Goal: Task Accomplishment & Management: Use online tool/utility

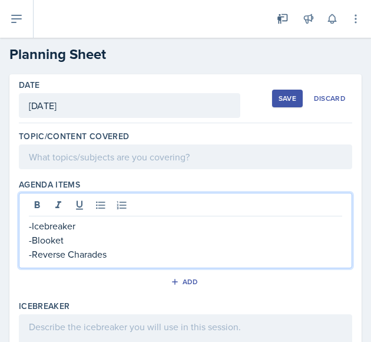
scroll to position [118, 0]
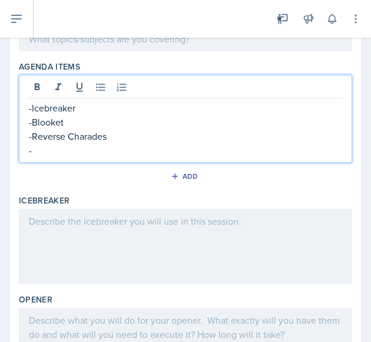
click at [97, 150] on p "-" at bounding box center [186, 150] width 314 height 14
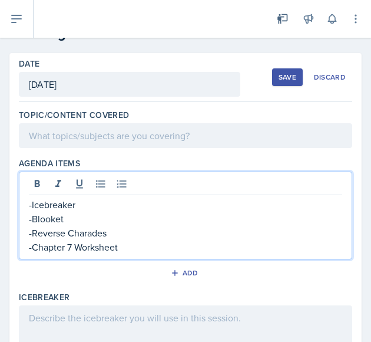
click at [119, 139] on p at bounding box center [186, 136] width 314 height 14
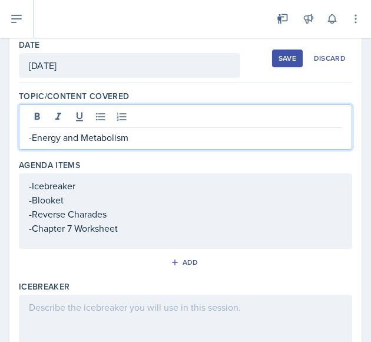
scroll to position [44, 0]
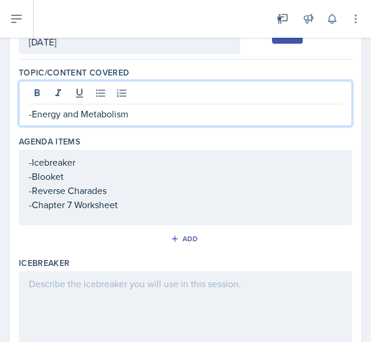
click at [106, 291] on p at bounding box center [186, 284] width 314 height 14
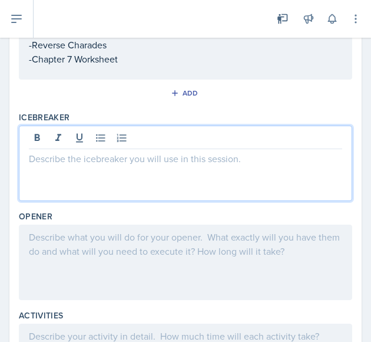
scroll to position [210, 0]
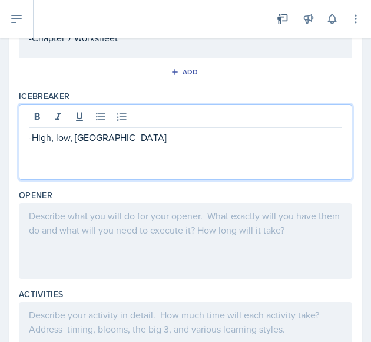
click at [117, 217] on div at bounding box center [186, 240] width 334 height 75
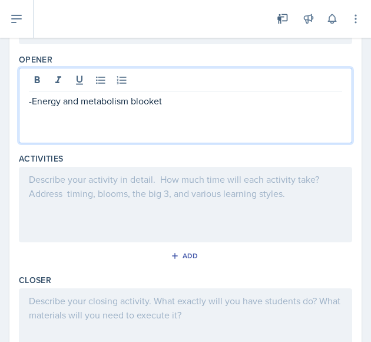
scroll to position [360, 0]
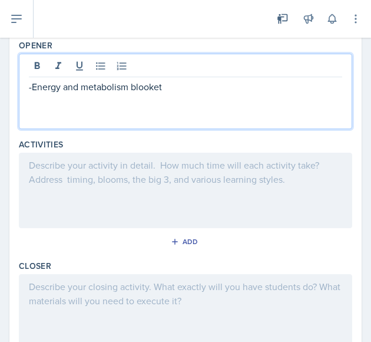
click at [117, 168] on p at bounding box center [186, 165] width 314 height 14
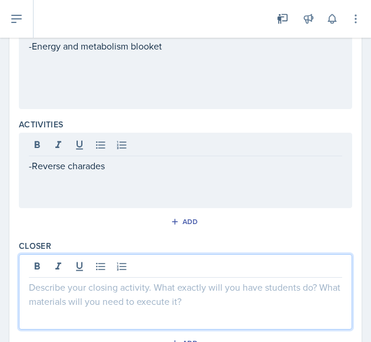
click at [88, 259] on div at bounding box center [186, 291] width 334 height 75
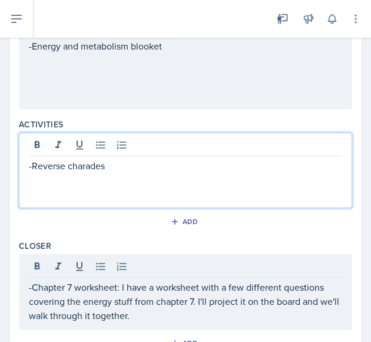
click at [128, 137] on div "-Reverse charades" at bounding box center [186, 170] width 334 height 75
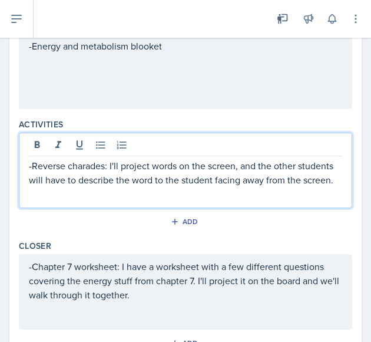
click at [120, 187] on p "-Reverse charades: I'll project words on the screen, and the other students wil…" at bounding box center [186, 173] width 314 height 28
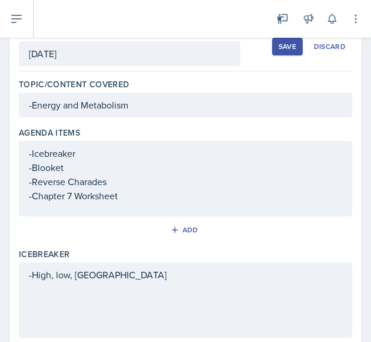
scroll to position [53, 0]
